Goal: Information Seeking & Learning: Learn about a topic

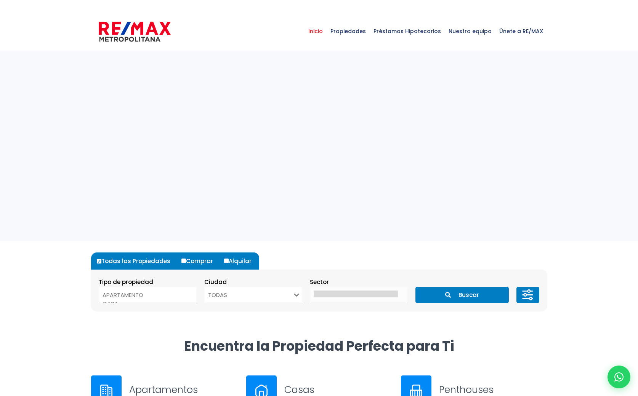
select select
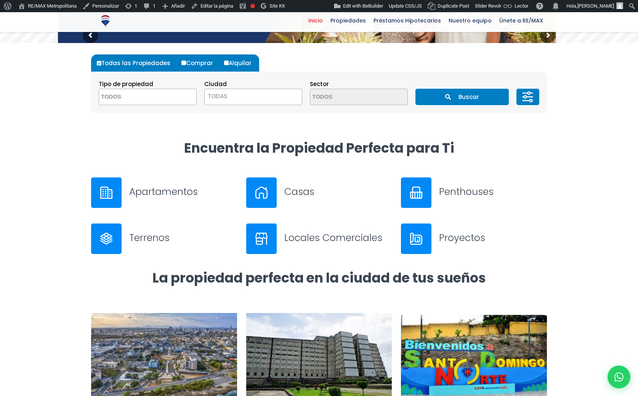
scroll to position [198, 0]
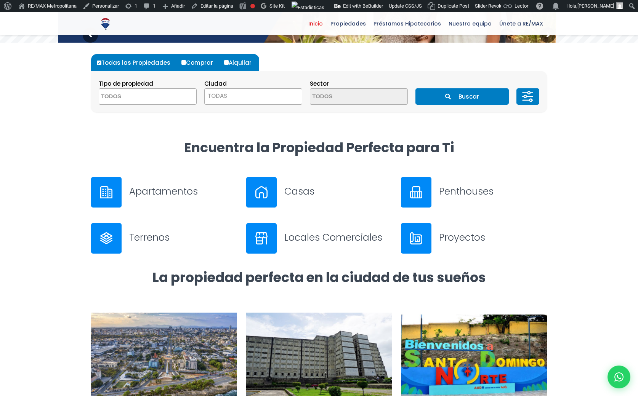
click at [252, 202] on div at bounding box center [261, 192] width 30 height 30
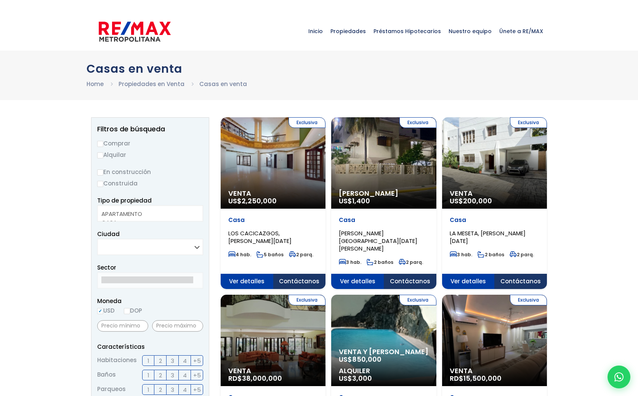
select select
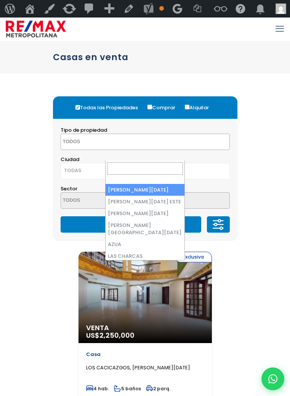
click at [119, 165] on span "TODAS" at bounding box center [145, 170] width 169 height 11
click at [75, 151] on textarea "Search" at bounding box center [93, 142] width 65 height 16
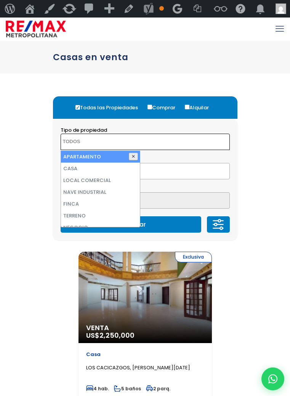
click at [129, 160] on button "✕" at bounding box center [133, 157] width 9 height 8
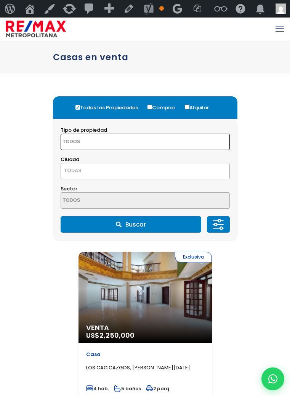
click at [67, 151] on textarea "Search" at bounding box center [93, 142] width 65 height 16
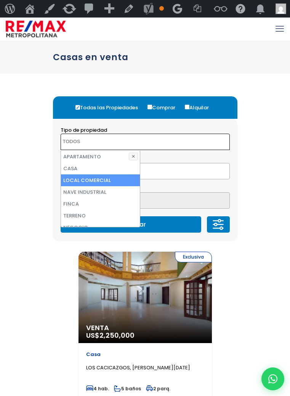
click at [61, 186] on li "LOCAL COMERCIAL" at bounding box center [100, 181] width 79 height 12
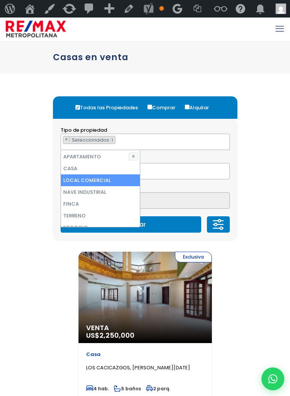
scroll to position [18, 0]
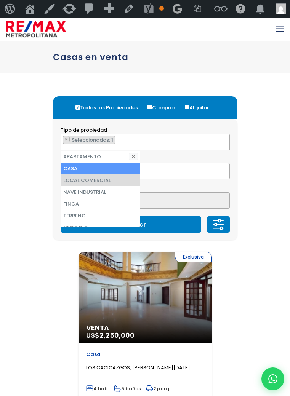
click at [61, 175] on li "CASA" at bounding box center [100, 169] width 79 height 12
select select "house"
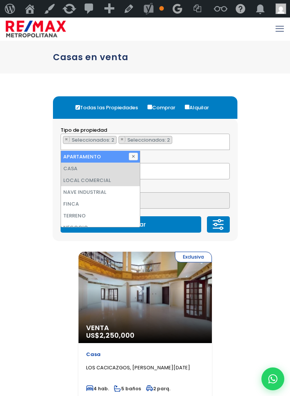
drag, startPoint x: 119, startPoint y: 174, endPoint x: 126, endPoint y: 157, distance: 18.1
click at [119, 217] on div "Buscar" at bounding box center [145, 225] width 169 height 16
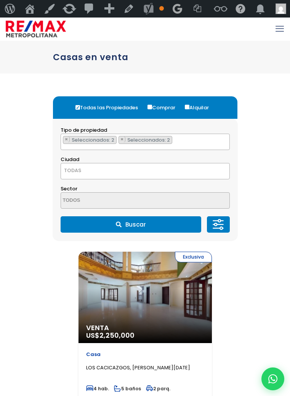
click at [126, 163] on span "TODAS" at bounding box center [145, 171] width 169 height 16
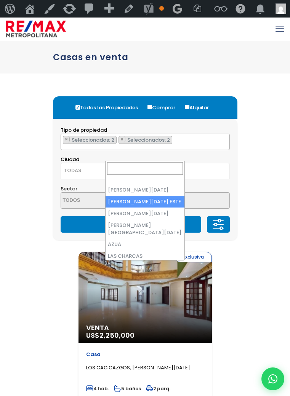
select select "148"
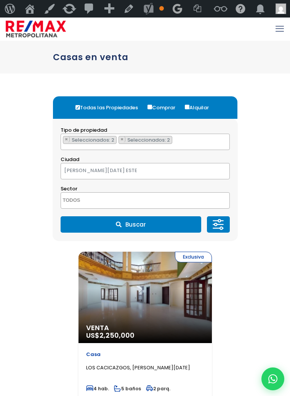
click at [126, 193] on textarea "Search" at bounding box center [93, 201] width 65 height 16
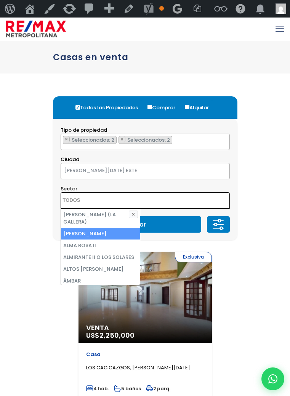
click at [140, 228] on li "ALMA ROSA I" at bounding box center [100, 234] width 79 height 12
select select "13154"
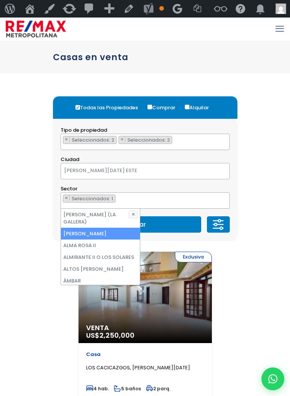
scroll to position [9, 0]
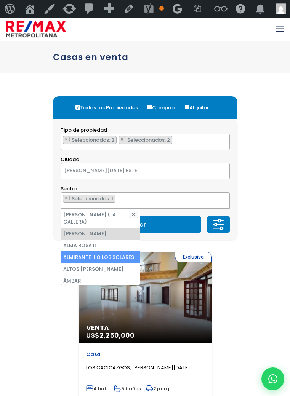
click at [140, 252] on li "ALMIRANTE II O LOS SOLARES" at bounding box center [100, 258] width 79 height 12
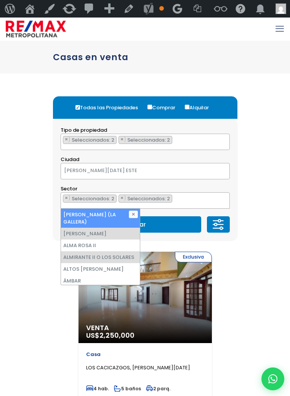
drag, startPoint x: 152, startPoint y: 182, endPoint x: 253, endPoint y: 149, distance: 106.0
click at [152, 217] on div "Buscar" at bounding box center [145, 225] width 169 height 16
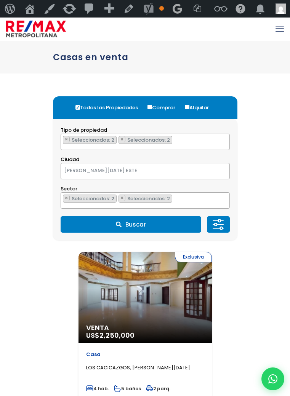
click at [214, 225] on icon at bounding box center [213, 225] width 1 height 0
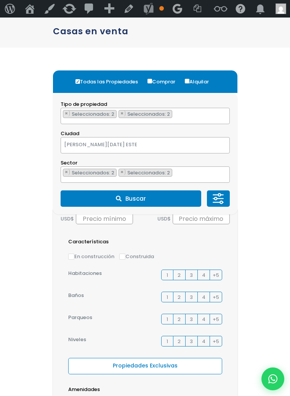
scroll to position [130, 0]
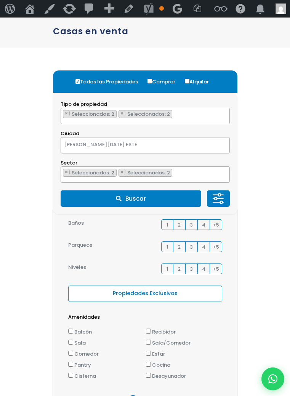
click at [128, 396] on span "+" at bounding box center [133, 402] width 12 height 12
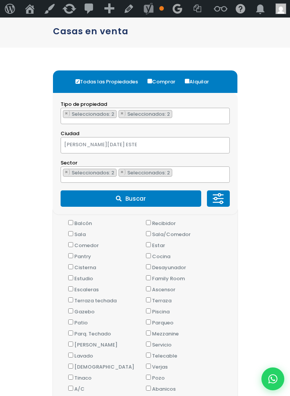
scroll to position [287, 0]
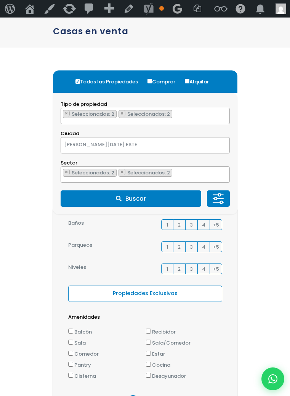
scroll to position [130, 0]
click at [128, 396] on span "+" at bounding box center [133, 402] width 12 height 12
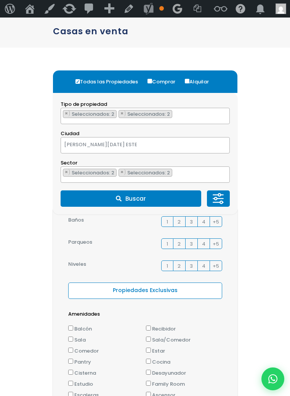
scroll to position [287, 0]
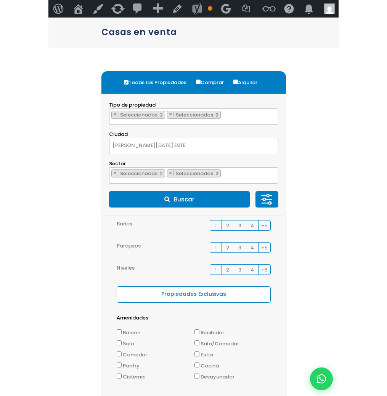
scroll to position [0, 0]
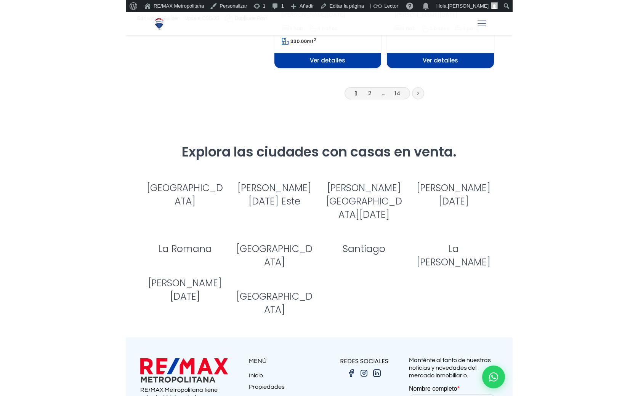
scroll to position [1147, 0]
